Goal: Task Accomplishment & Management: Manage account settings

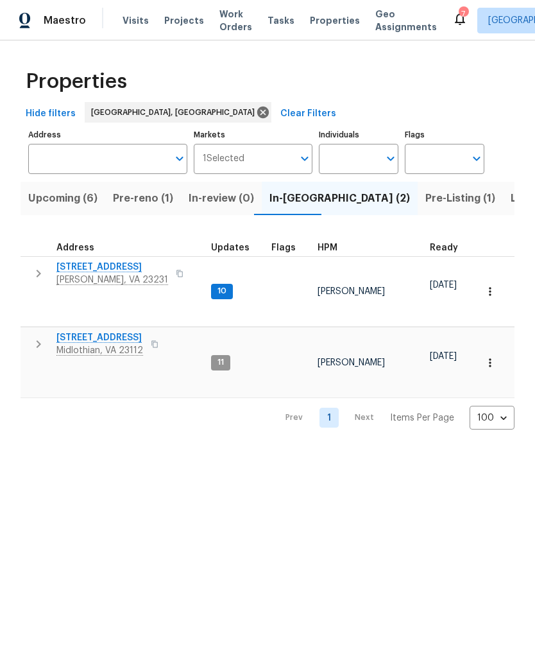
click at [152, 198] on span "Pre-reno (1)" at bounding box center [143, 198] width 60 height 18
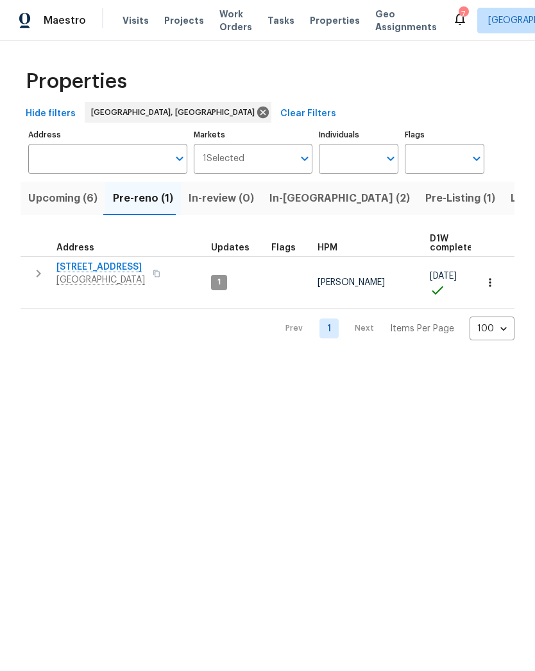
click at [159, 281] on button "button" at bounding box center [156, 273] width 15 height 18
click at [40, 266] on icon "button" at bounding box center [38, 273] width 15 height 15
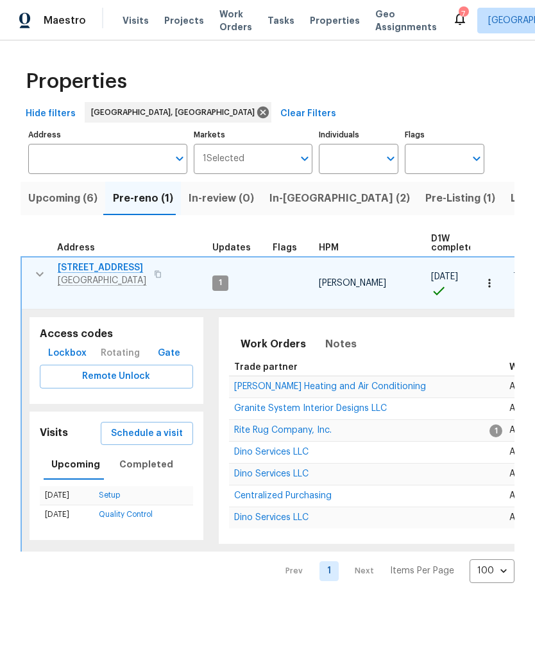
click at [77, 345] on span "Lockbox" at bounding box center [67, 353] width 39 height 16
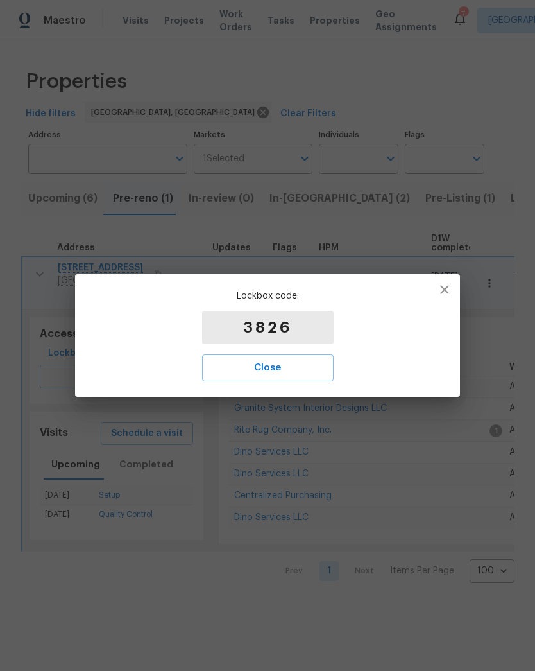
click at [451, 312] on div "Lockbox code: 3826 Close" at bounding box center [267, 335] width 385 height 123
click at [448, 295] on icon "button" at bounding box center [444, 289] width 15 height 15
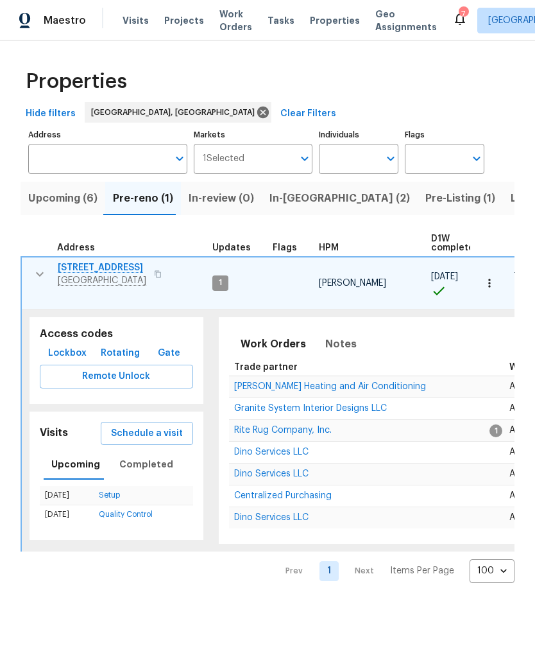
click at [511, 203] on span "Listed (23)" at bounding box center [538, 198] width 55 height 18
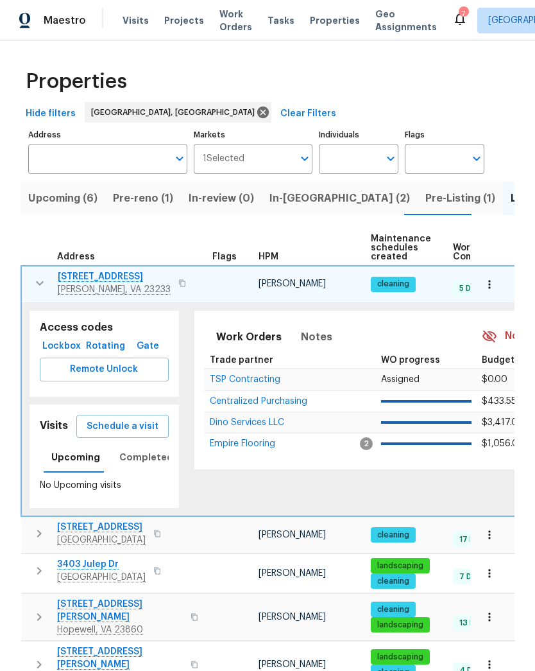
click at [39, 285] on icon "button" at bounding box center [40, 283] width 8 height 4
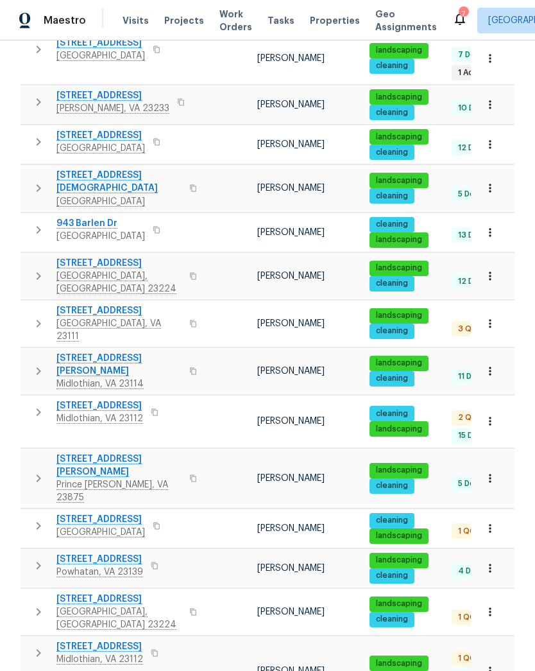
scroll to position [483, 0]
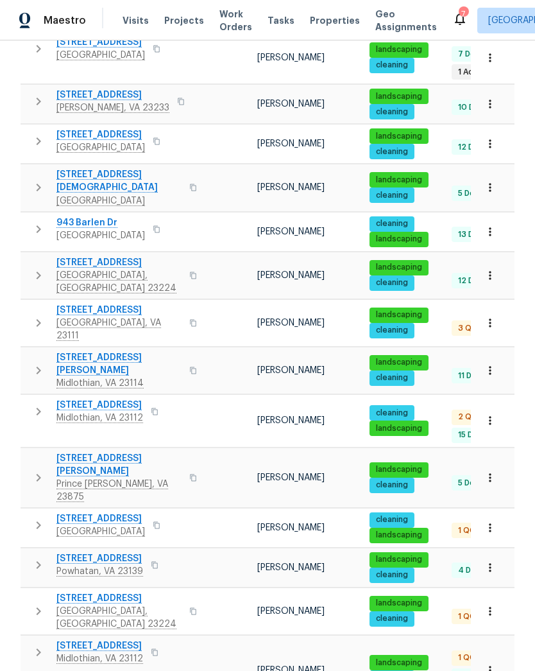
click at [190, 607] on icon "button" at bounding box center [193, 610] width 6 height 7
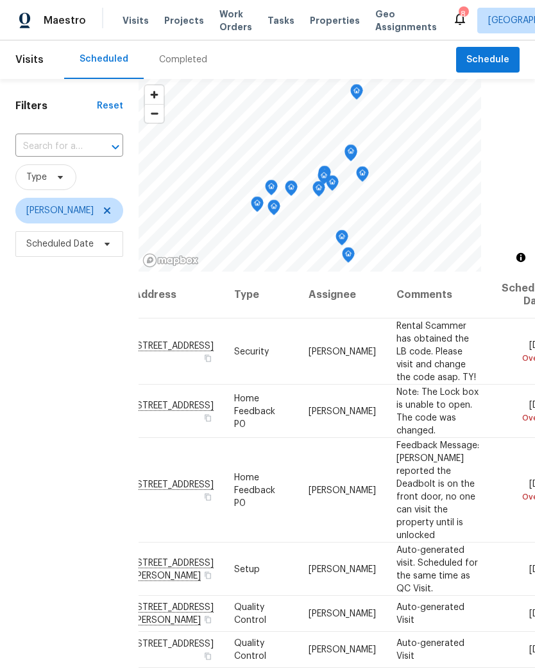
scroll to position [0, 21]
click at [0, 0] on span at bounding box center [0, 0] width 0 height 0
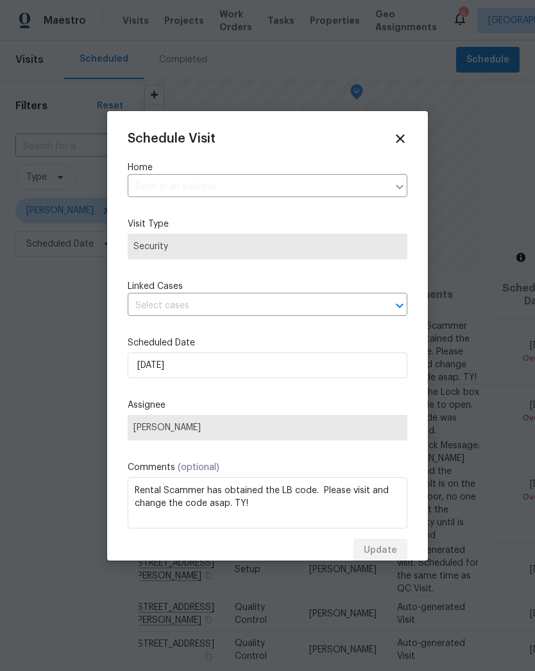
type input "801 Bedrock Ln, Richmond, VA 23224"
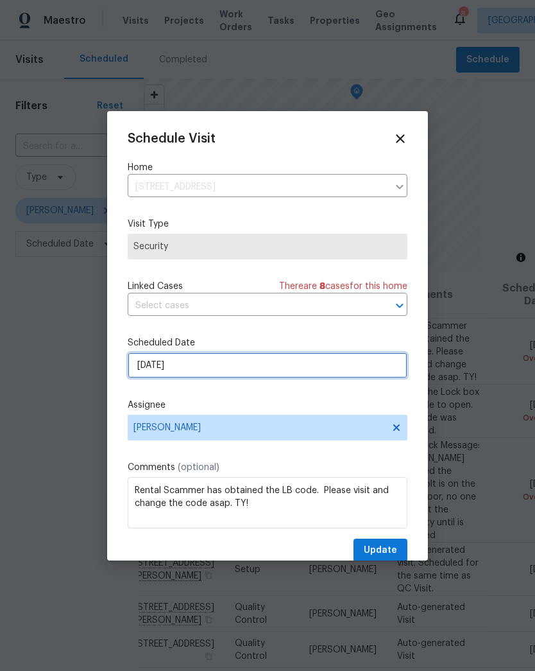
click at [145, 375] on input "9/7/2025" at bounding box center [268, 365] width 280 height 26
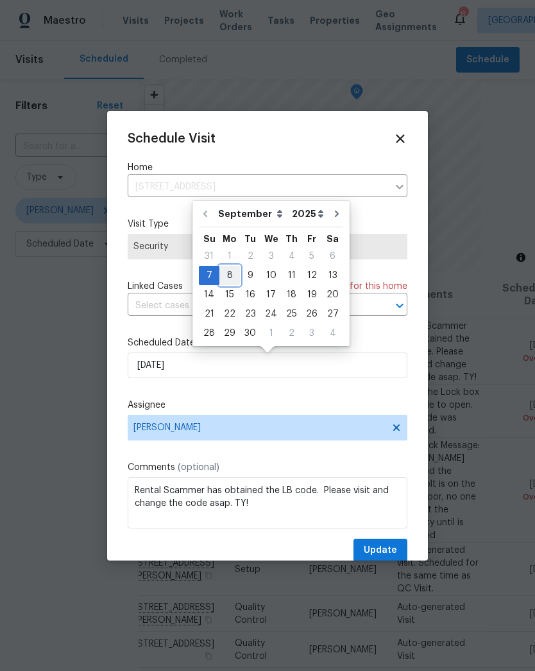
click at [223, 270] on div "8" at bounding box center [230, 275] width 21 height 18
type input "9/8/2025"
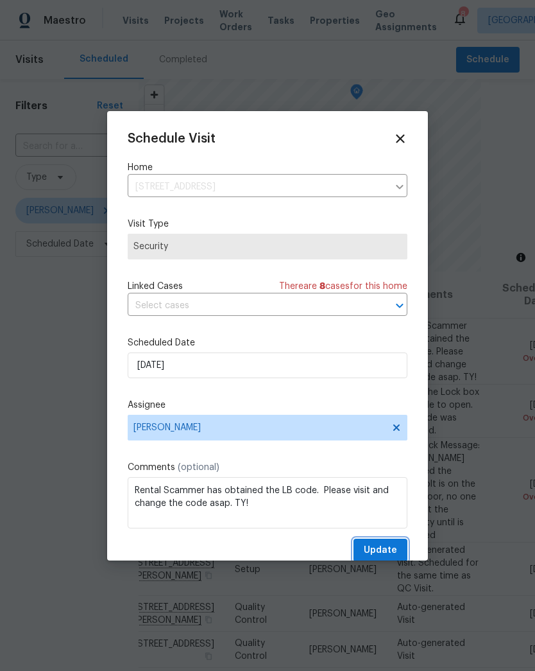
click at [394, 544] on button "Update" at bounding box center [381, 551] width 54 height 24
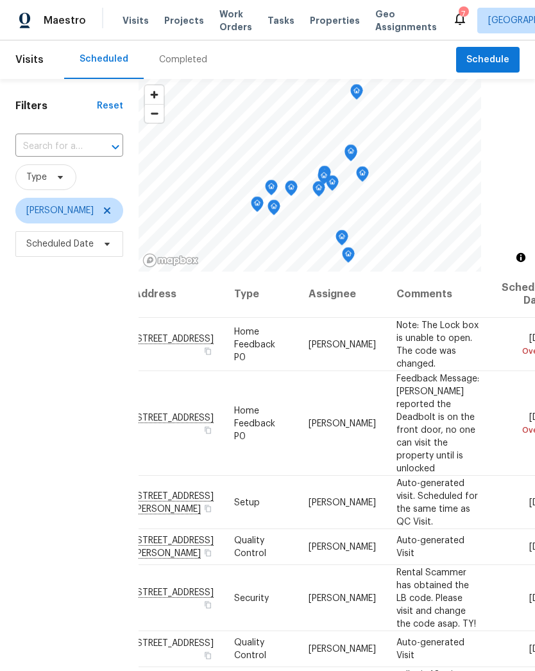
scroll to position [1, 21]
click at [0, 0] on icon at bounding box center [0, 0] width 0 height 0
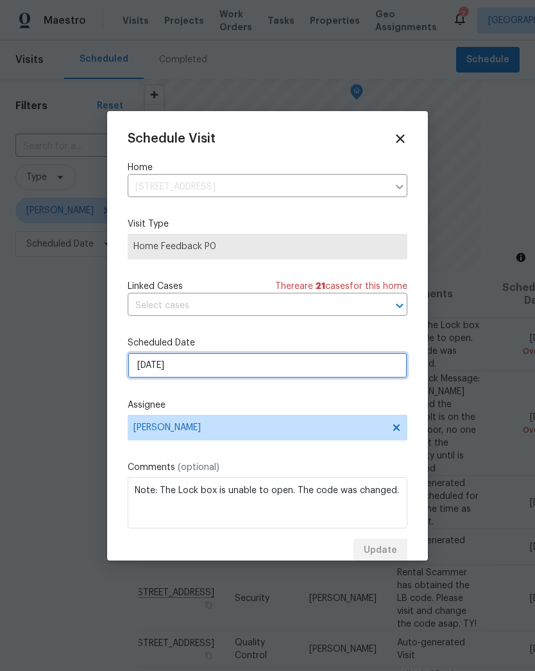
click at [231, 368] on input "9/7/2025" at bounding box center [268, 365] width 280 height 26
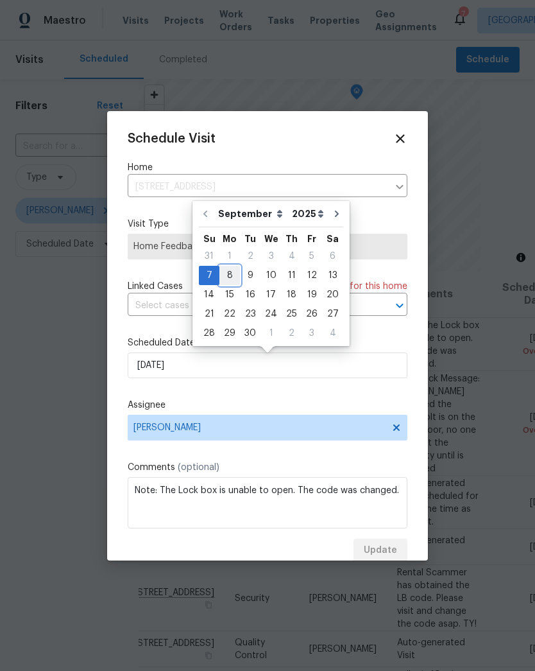
click at [228, 269] on div "8" at bounding box center [230, 275] width 21 height 18
type input "9/8/2025"
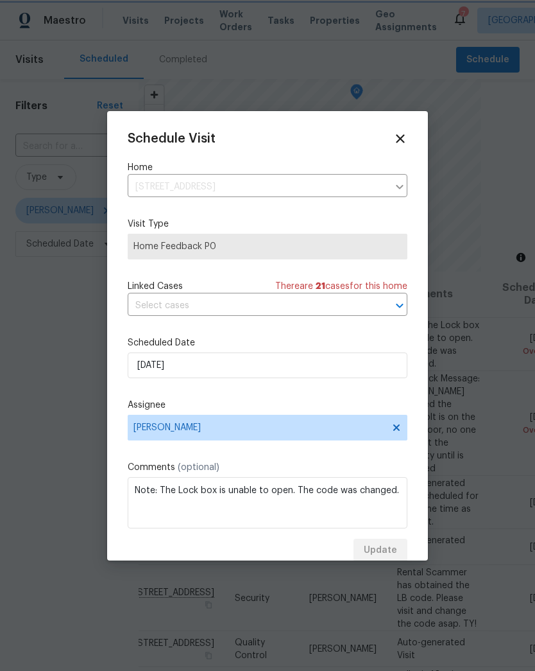
scroll to position [0, 0]
click at [349, 402] on label "Assignee" at bounding box center [268, 405] width 280 height 13
click at [291, 540] on div "Schedule Visit Home 1519 Kingswood St, Richmond, VA 23224 ​ Visit Type Home Fee…" at bounding box center [268, 347] width 280 height 431
click at [391, 542] on button "Update" at bounding box center [381, 551] width 54 height 24
